Goal: Transaction & Acquisition: Purchase product/service

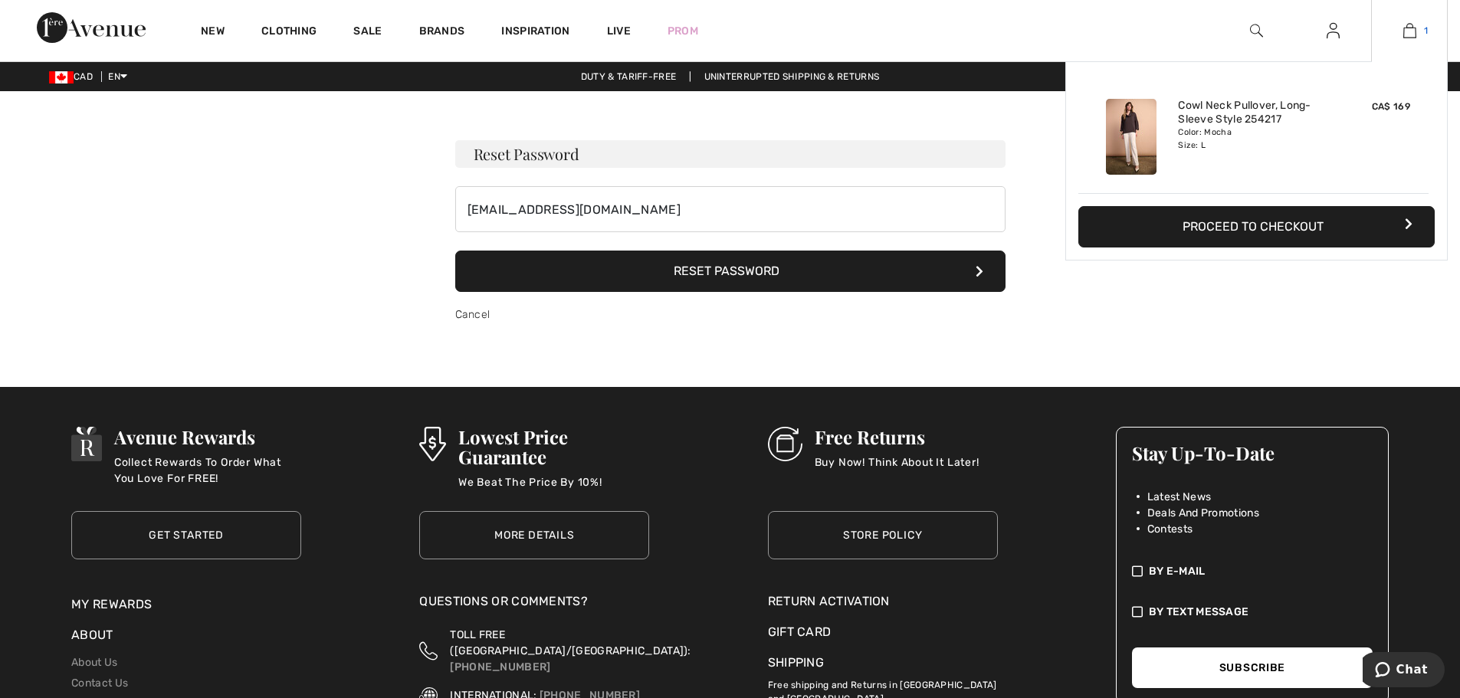
click at [1406, 26] on img at bounding box center [1409, 30] width 13 height 18
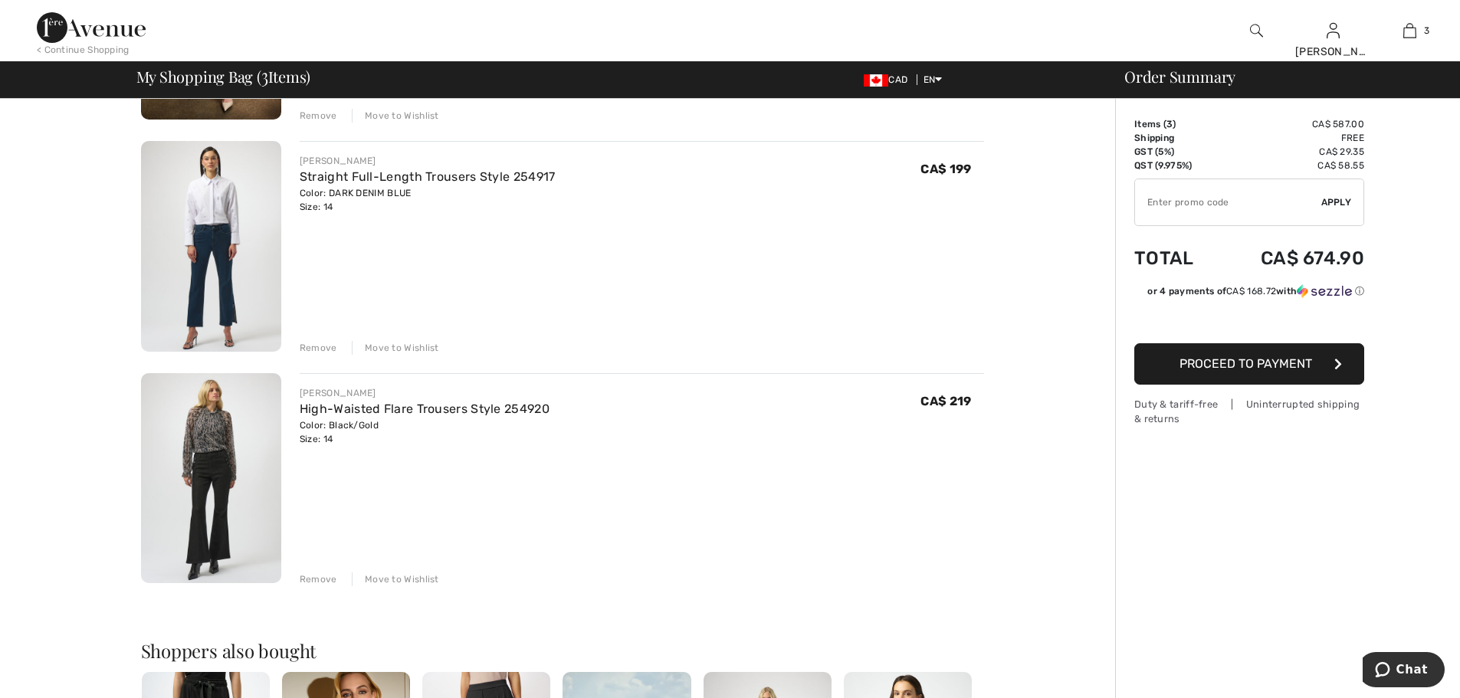
scroll to position [230, 0]
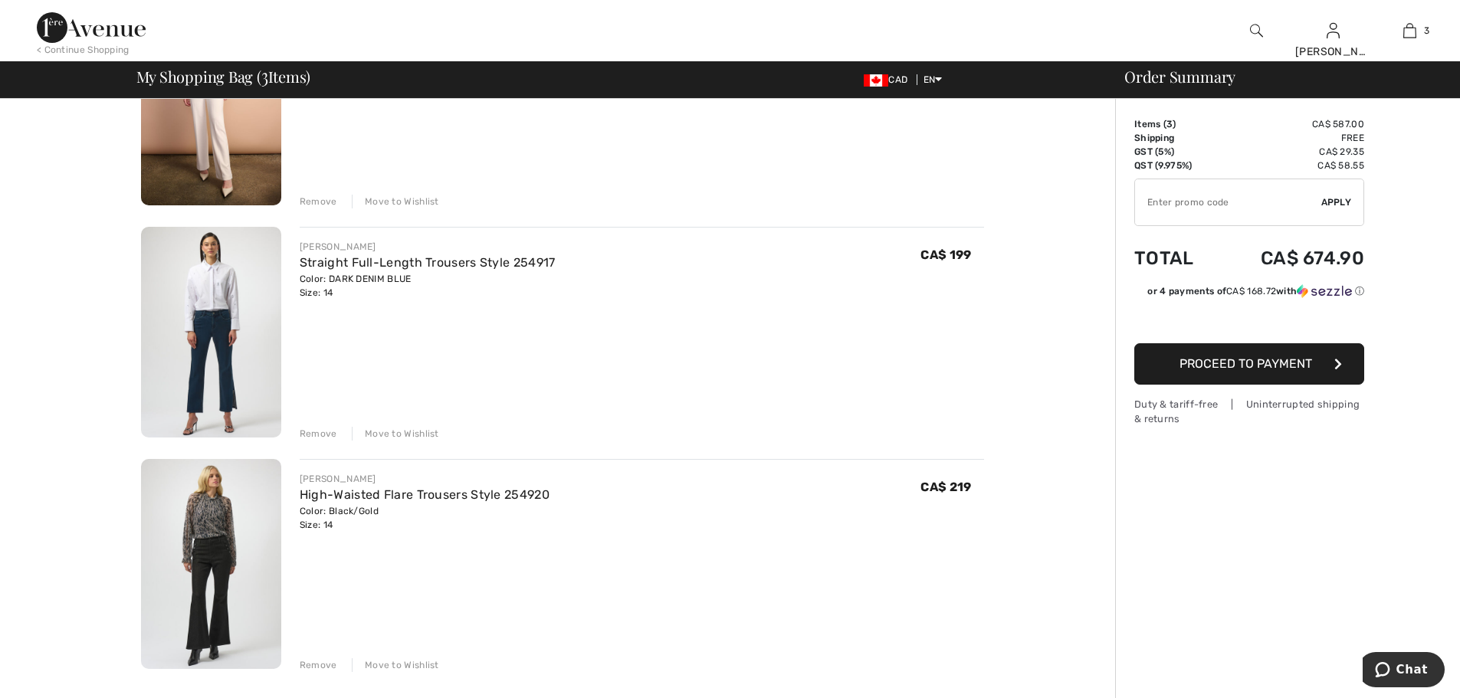
click at [202, 527] on img at bounding box center [211, 564] width 140 height 211
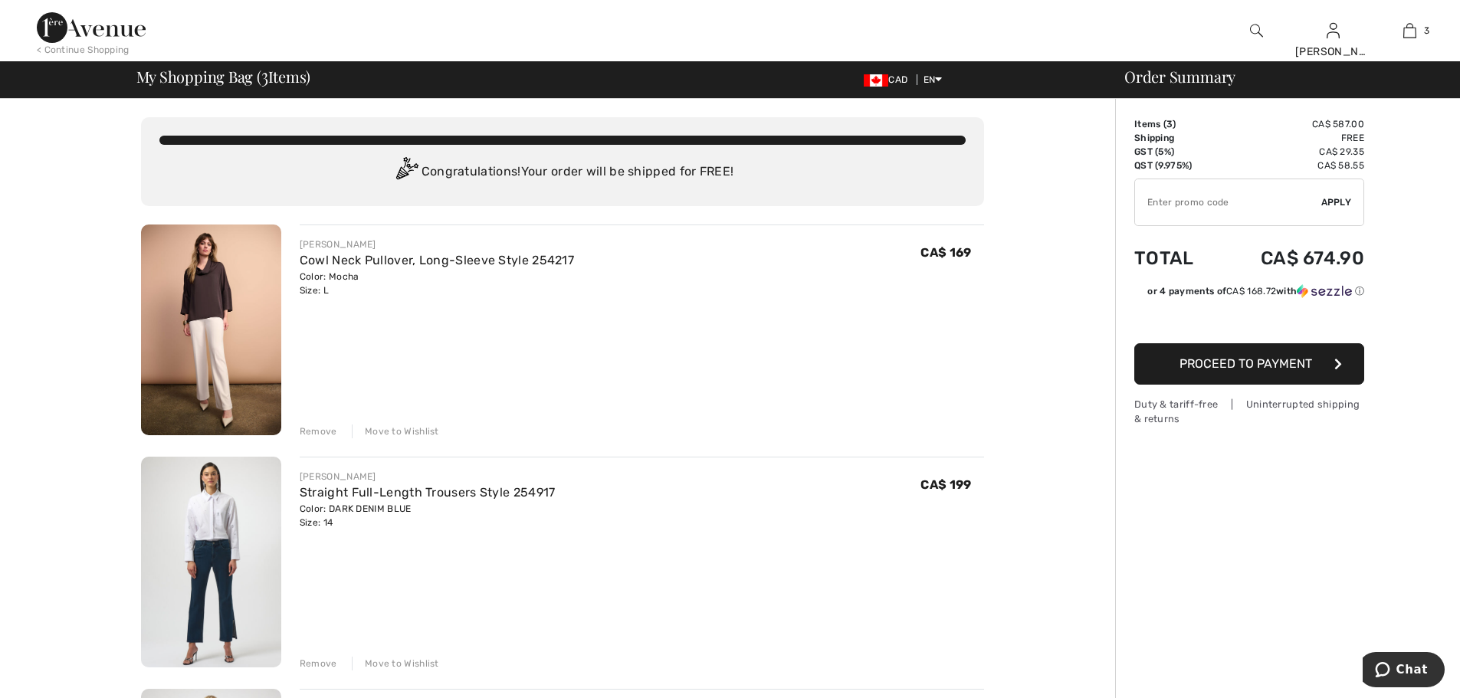
click at [225, 290] on img at bounding box center [211, 330] width 140 height 211
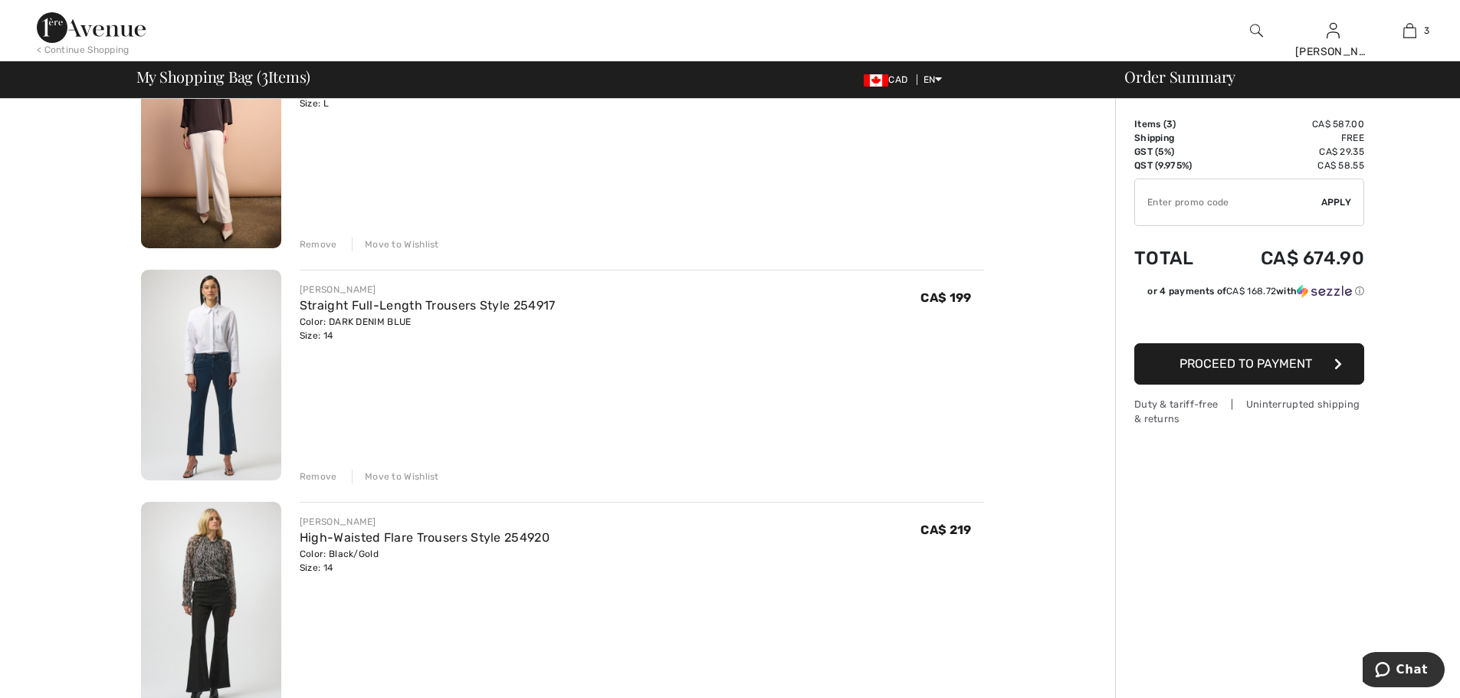
scroll to position [230, 0]
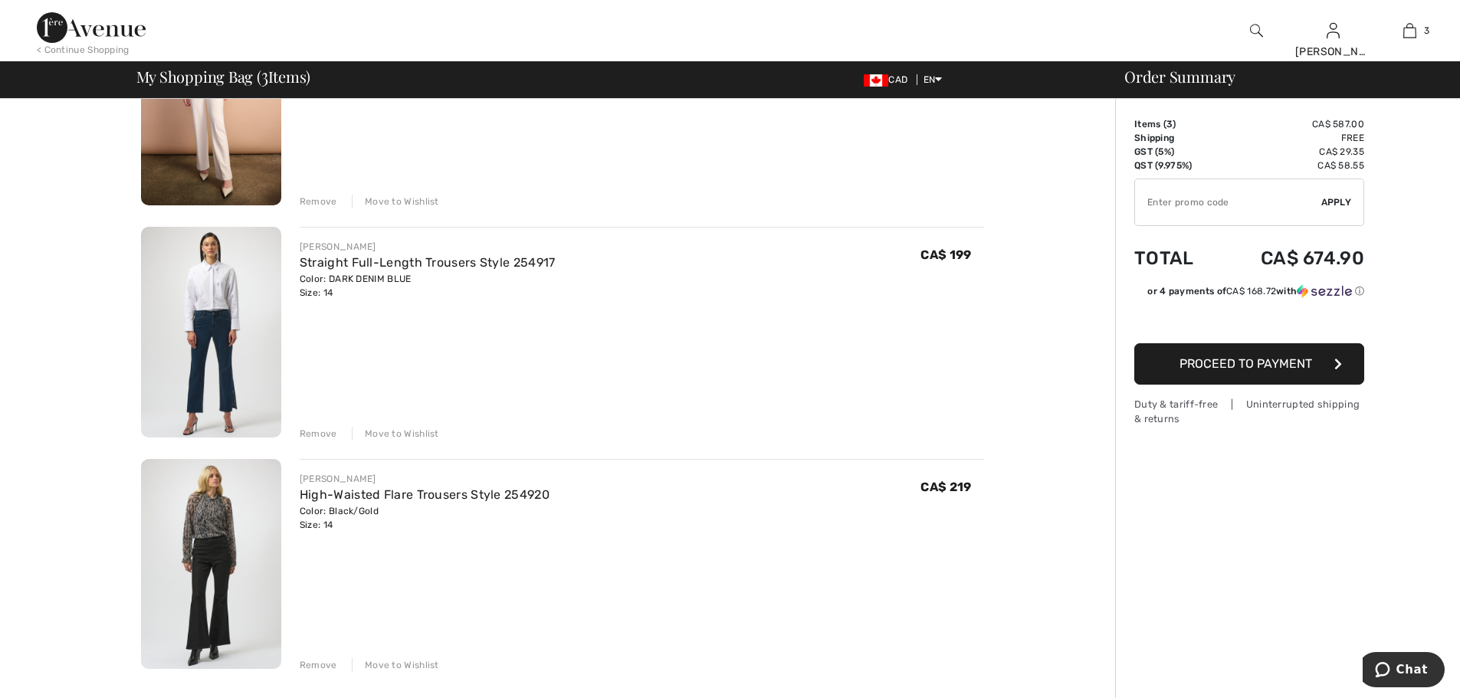
click at [210, 350] on img at bounding box center [211, 332] width 140 height 211
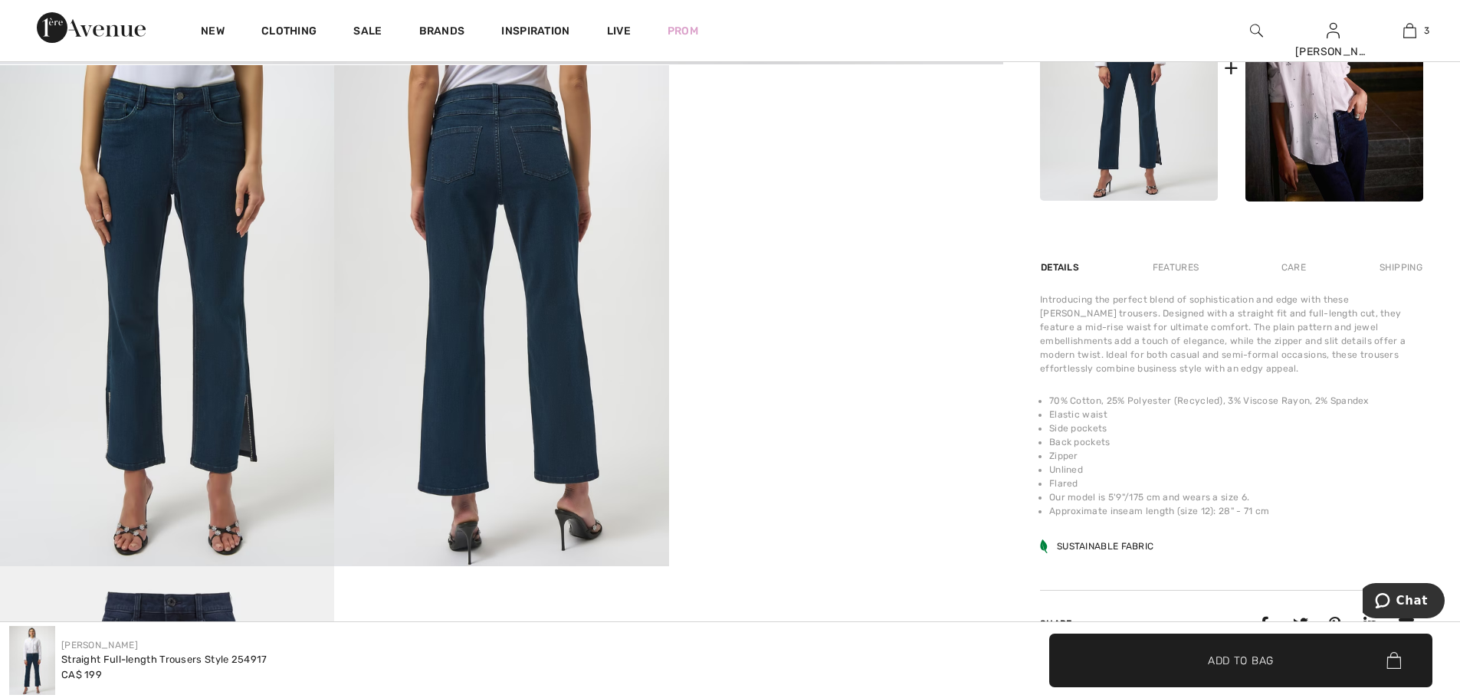
scroll to position [843, 0]
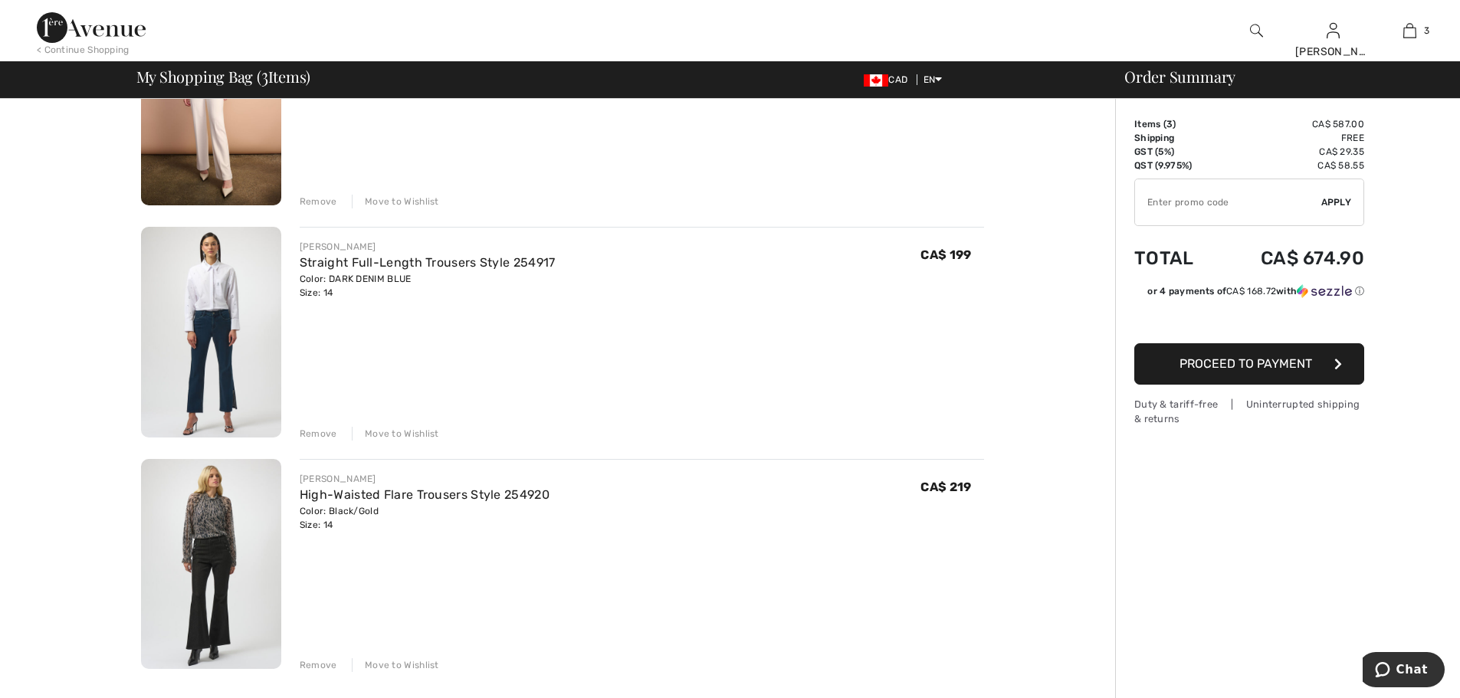
click at [319, 433] on div "Remove" at bounding box center [319, 434] width 38 height 14
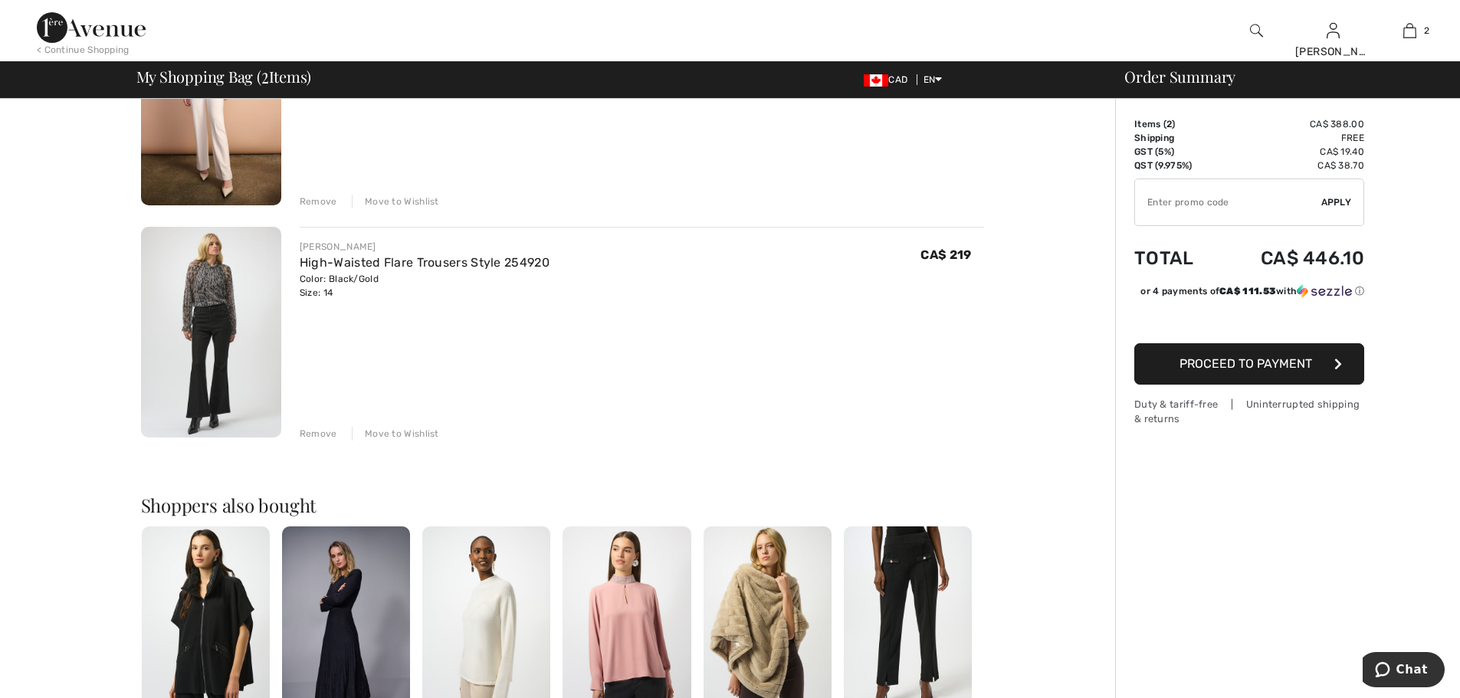
click at [314, 435] on div "Remove" at bounding box center [319, 434] width 38 height 14
